Goal: Task Accomplishment & Management: Manage account settings

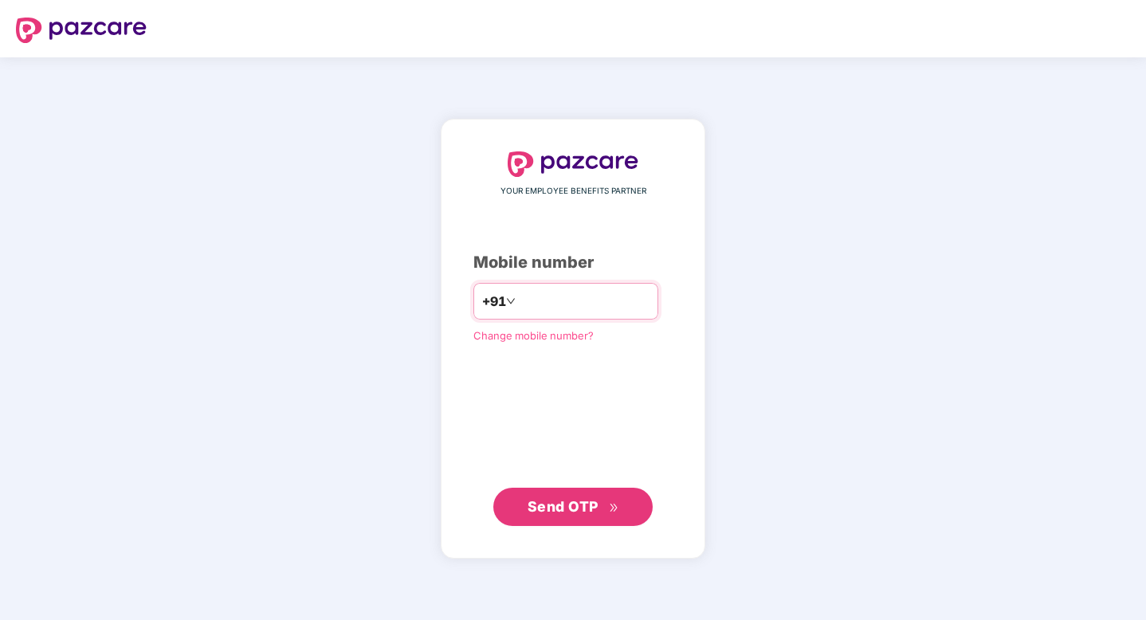
click at [580, 298] on input "number" at bounding box center [584, 300] width 131 height 25
type input "**********"
click at [576, 515] on span "Send OTP" at bounding box center [573, 506] width 92 height 22
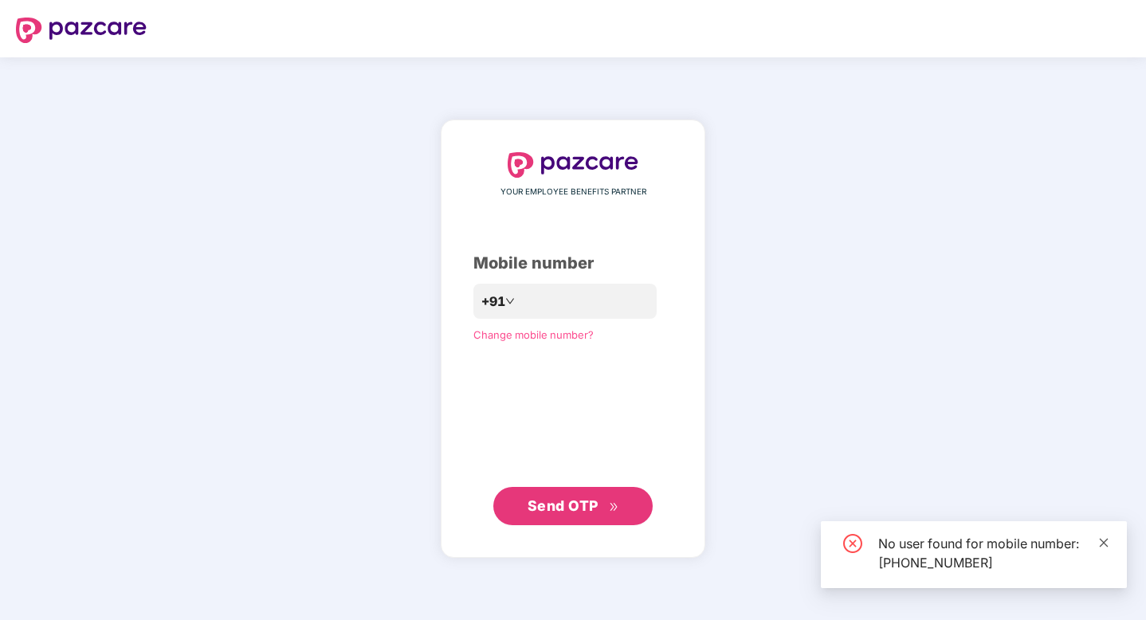
click at [1107, 540] on icon "close" at bounding box center [1103, 542] width 11 height 11
